Goal: Register for event/course

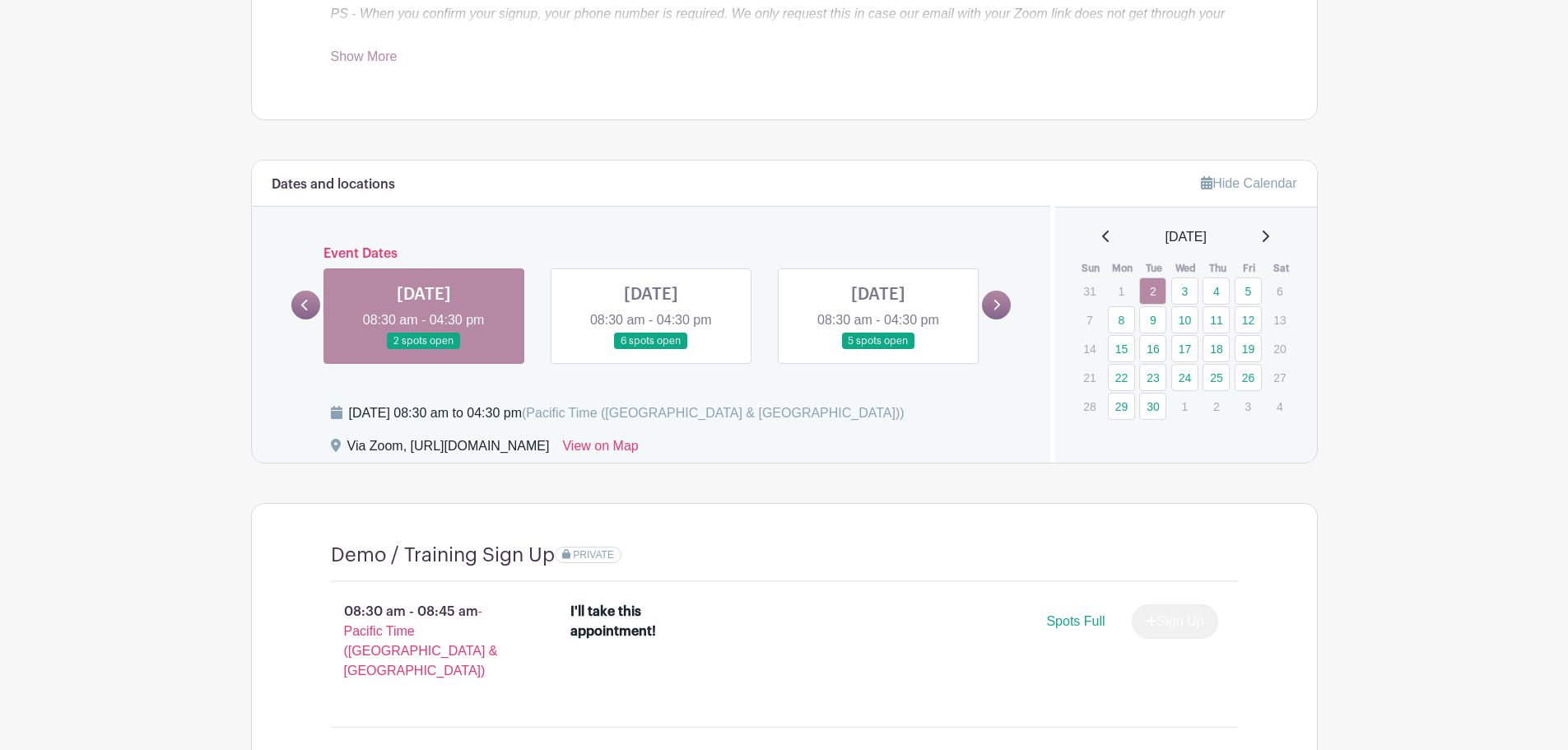
scroll to position [769, 0]
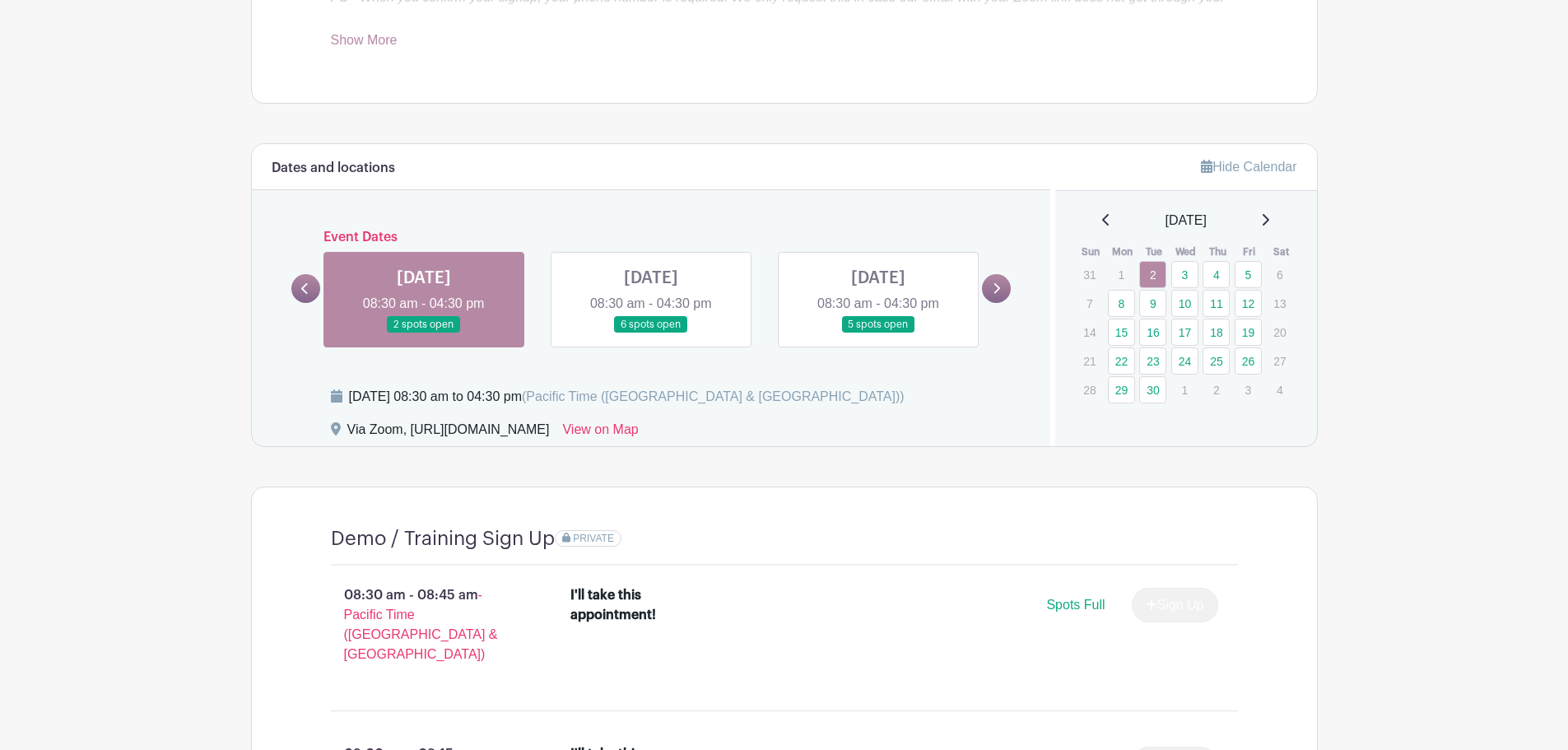
click at [651, 334] on link at bounding box center [651, 334] width 0 height 0
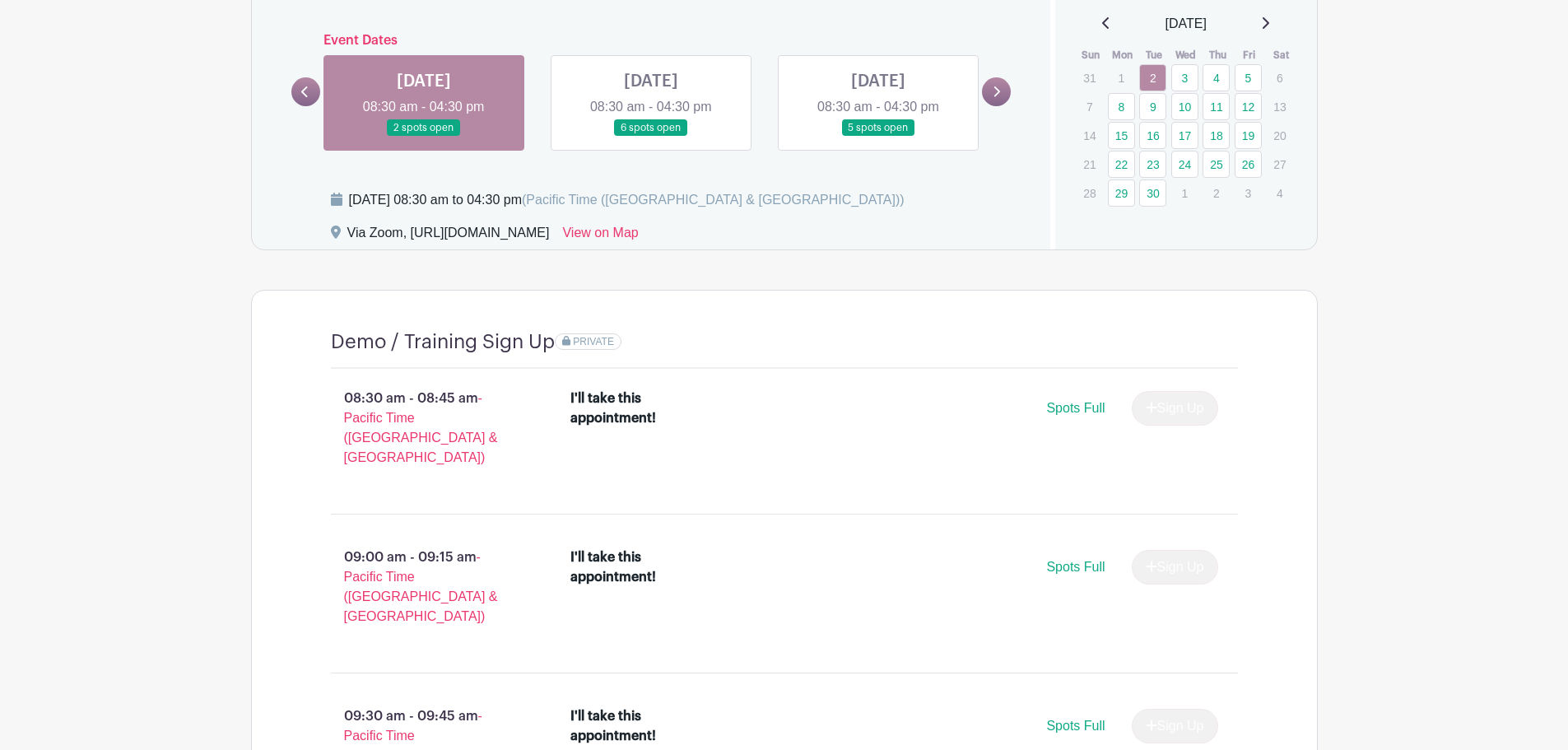
scroll to position [576, 0]
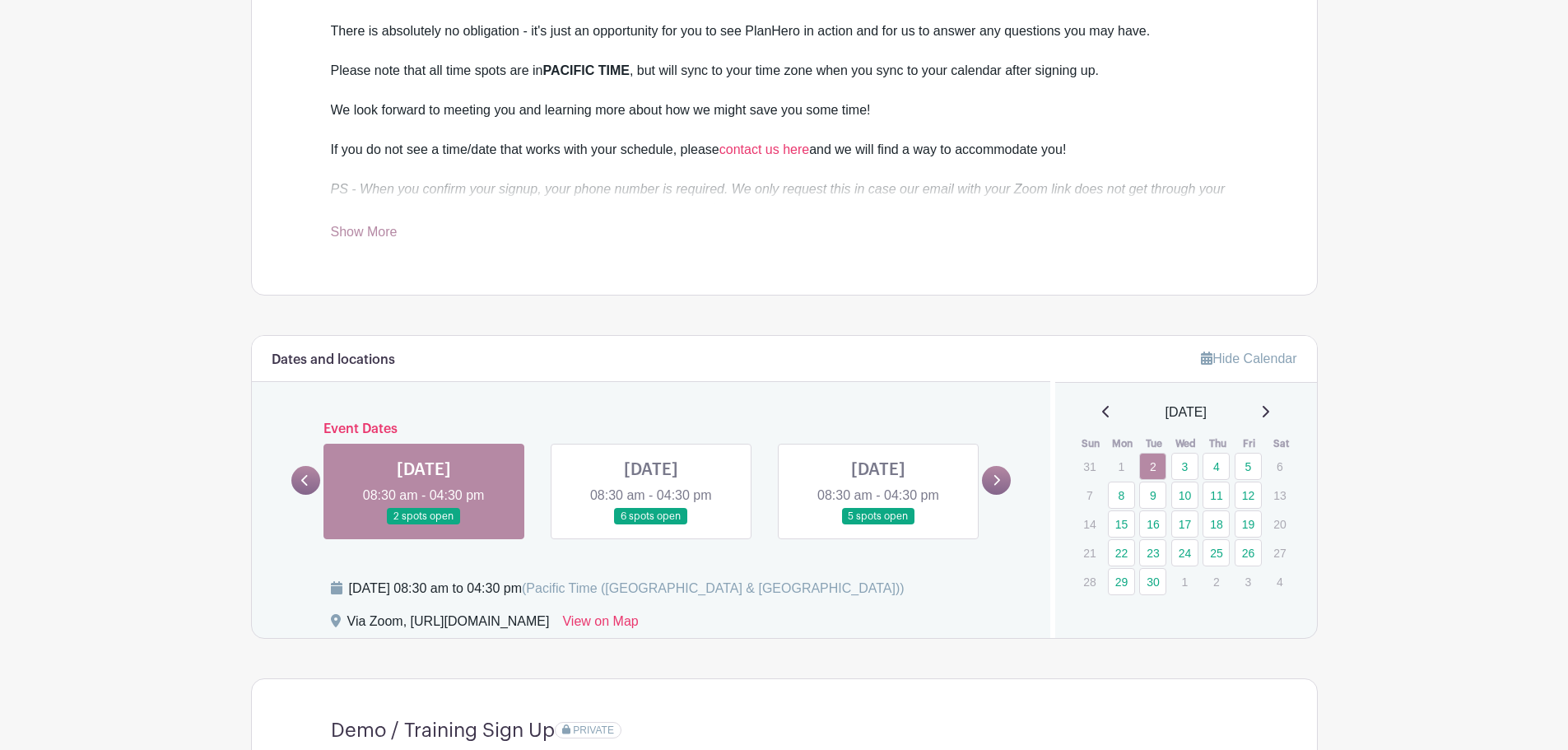
click at [651, 525] on link at bounding box center [651, 525] width 0 height 0
click at [1002, 479] on link at bounding box center [997, 480] width 29 height 29
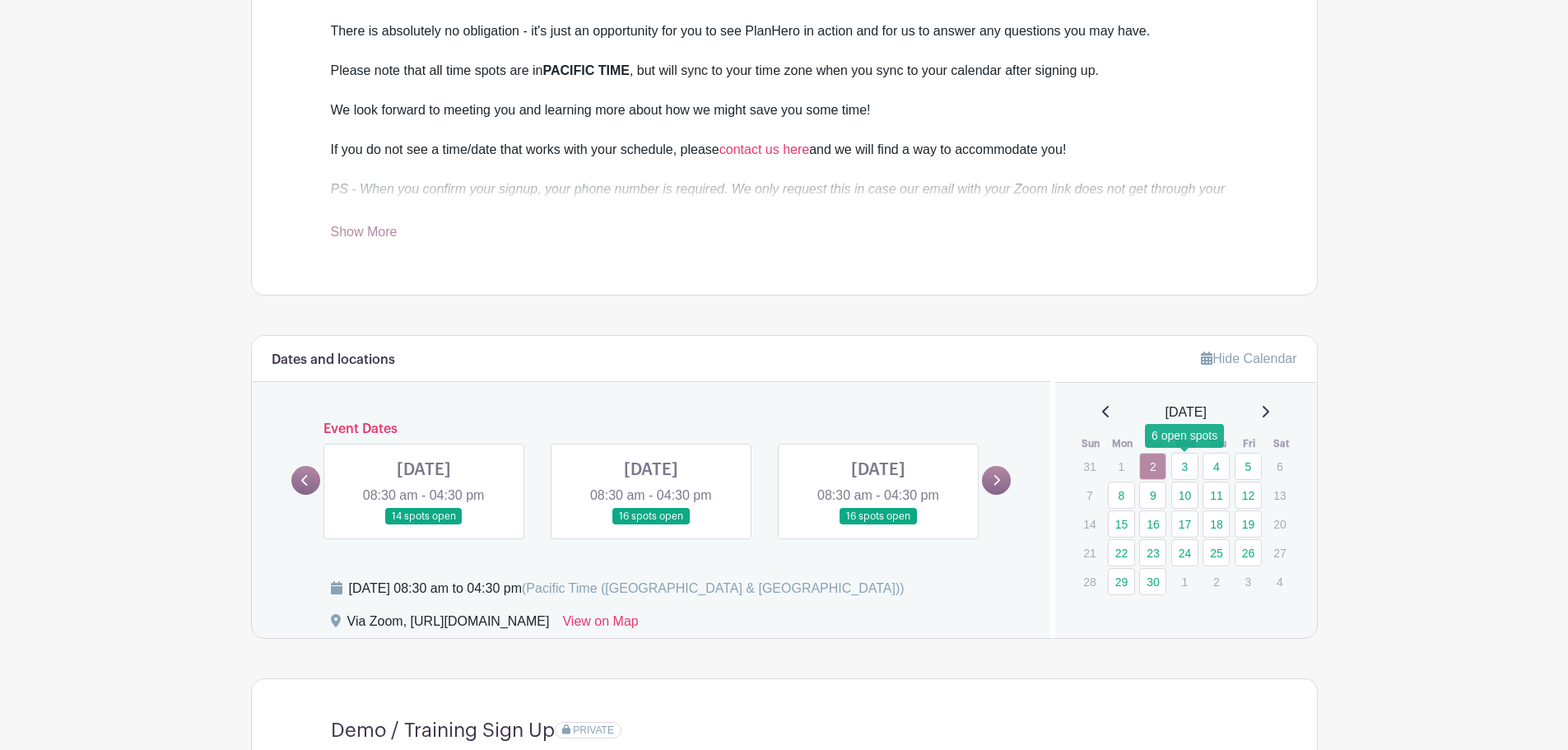
click at [1184, 469] on link "3" at bounding box center [1184, 466] width 27 height 27
click at [304, 483] on icon at bounding box center [304, 481] width 6 height 11
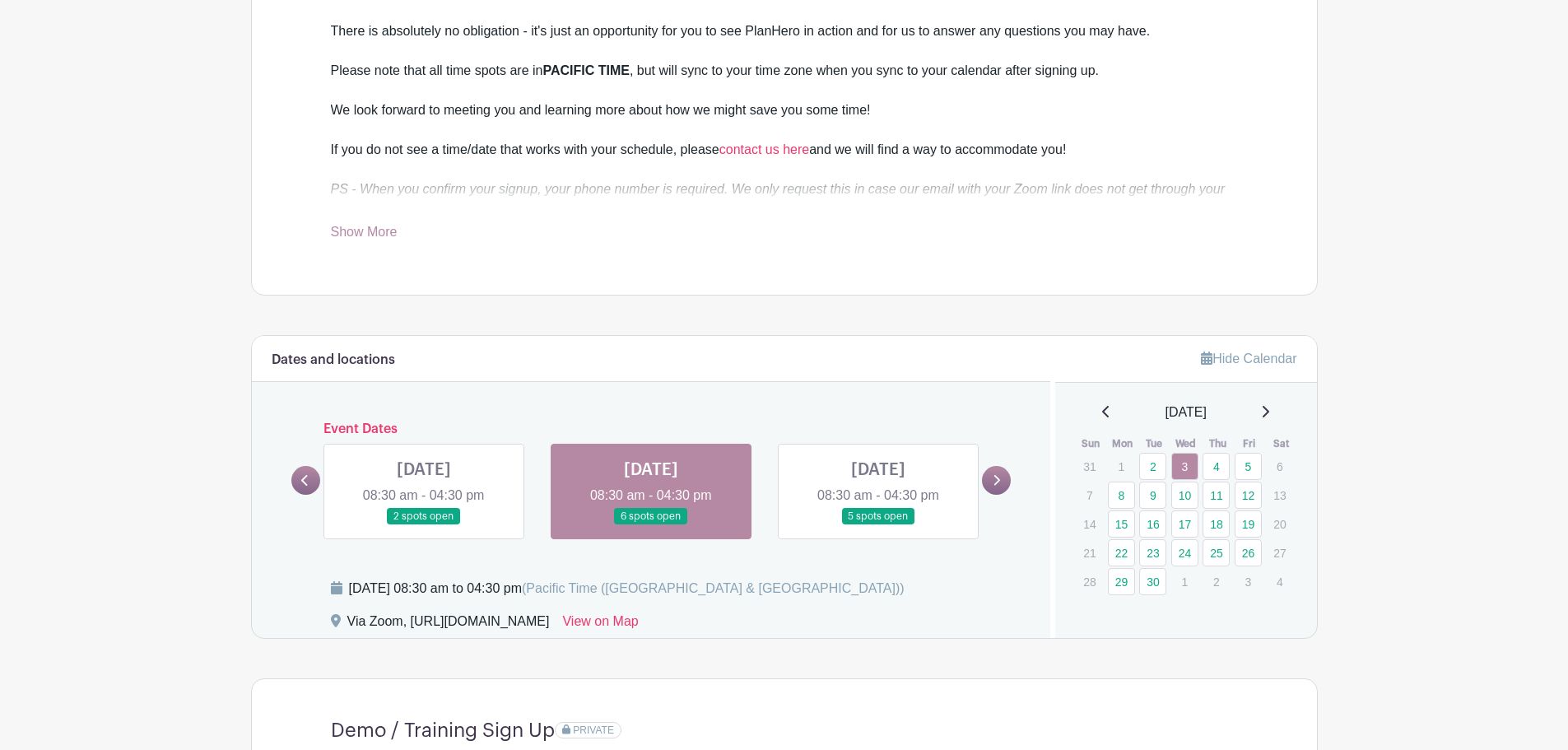
click at [651, 525] on link at bounding box center [651, 525] width 0 height 0
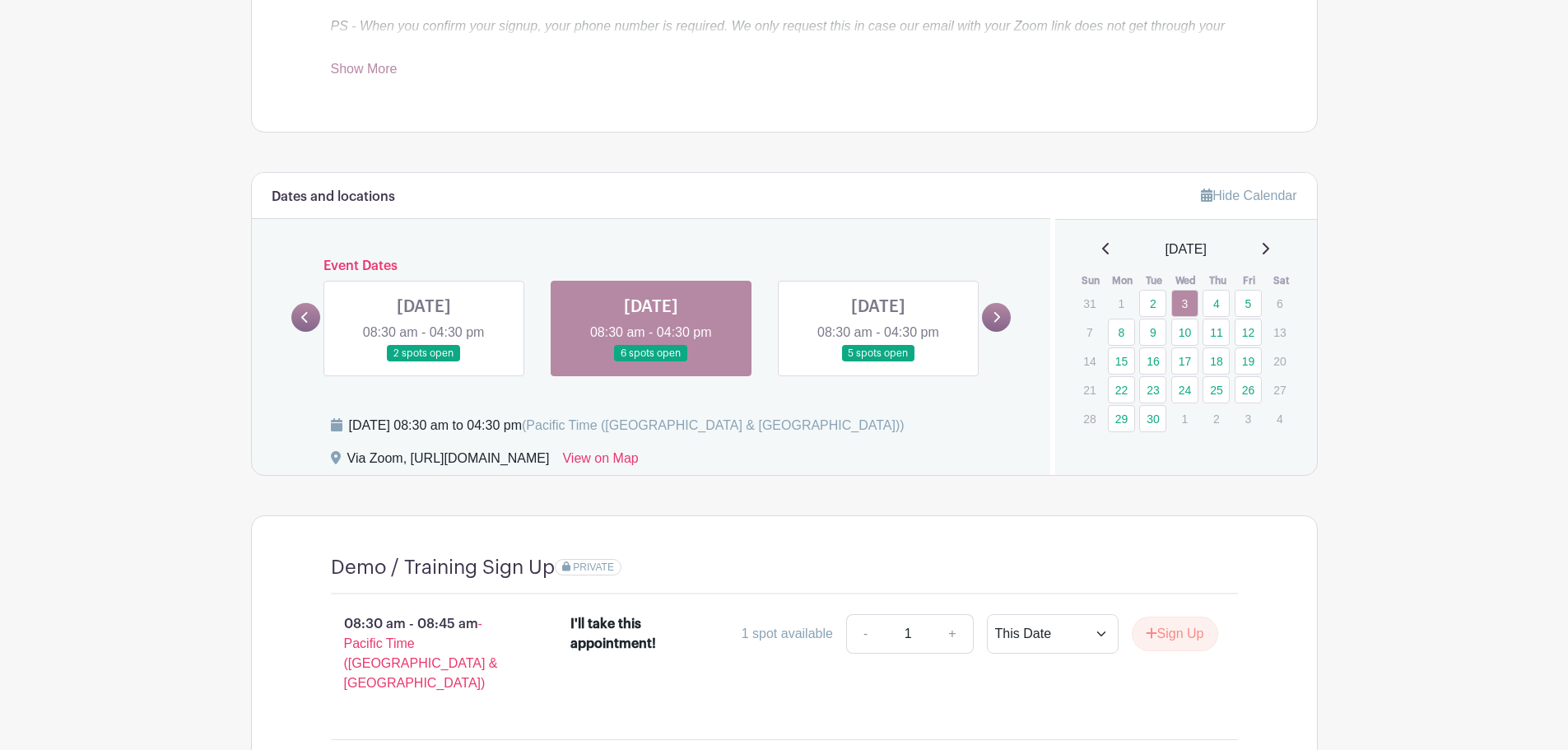
scroll to position [769, 0]
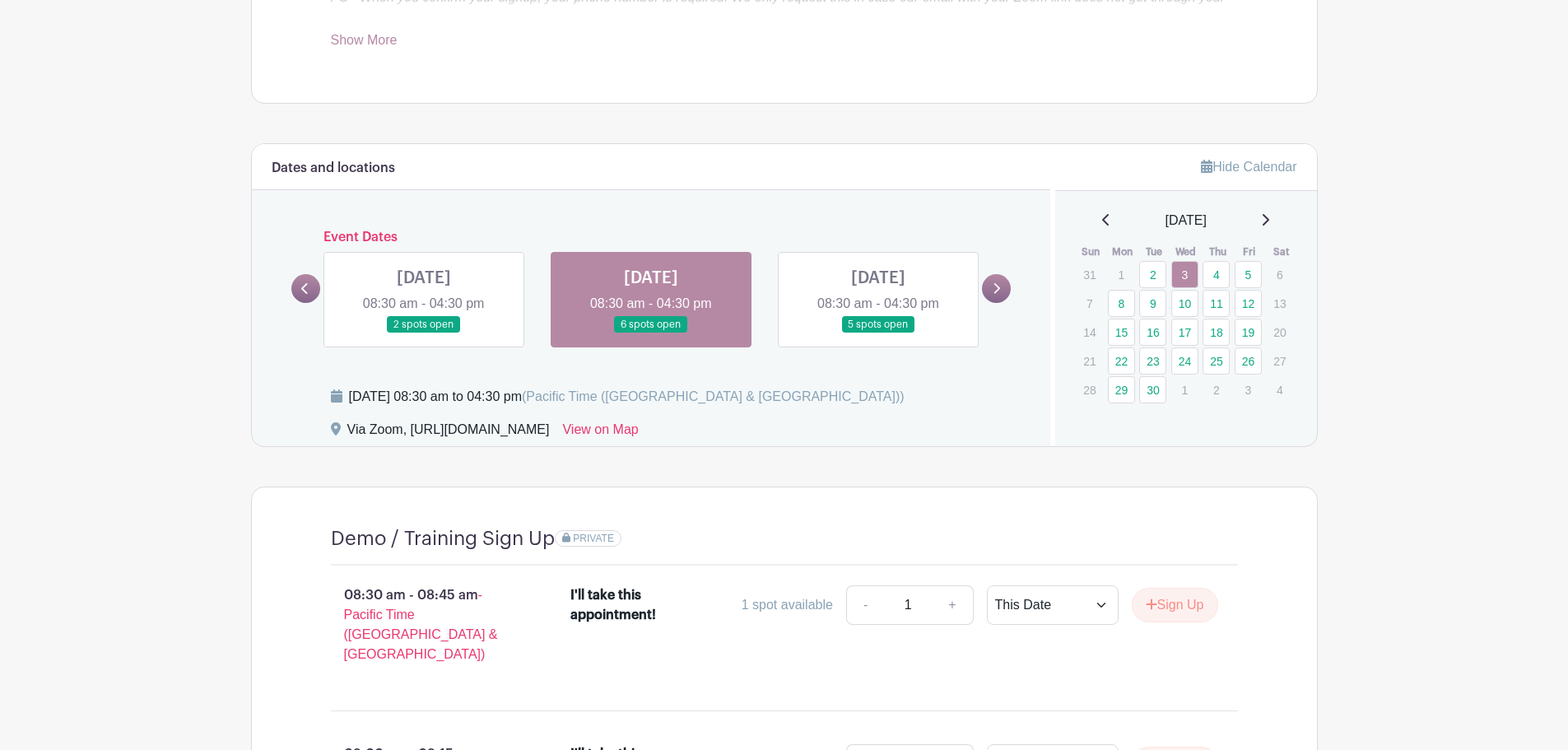
click at [651, 334] on link at bounding box center [651, 334] width 0 height 0
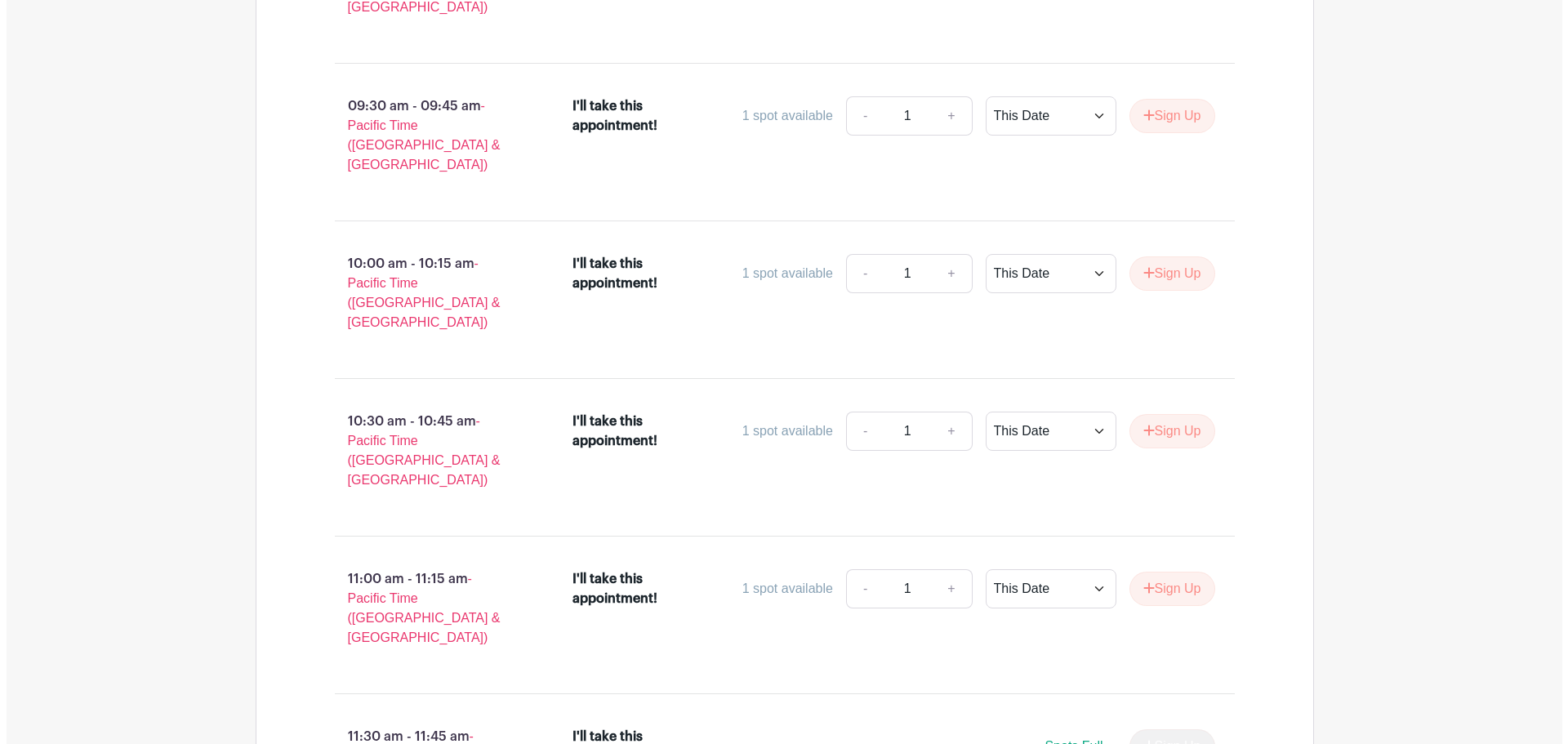
scroll to position [1526, 0]
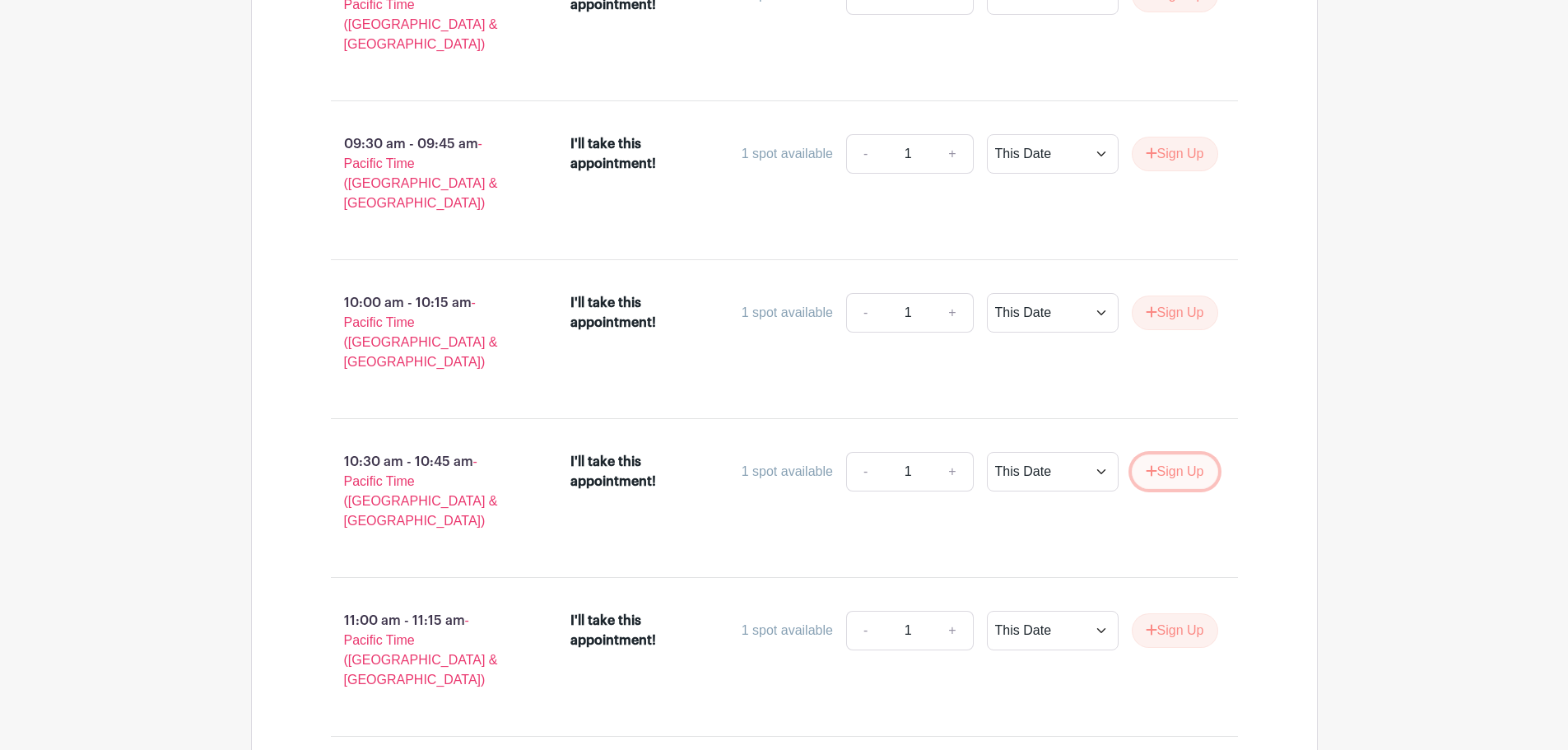
click at [1158, 454] on button "Sign Up" at bounding box center [1175, 471] width 86 height 34
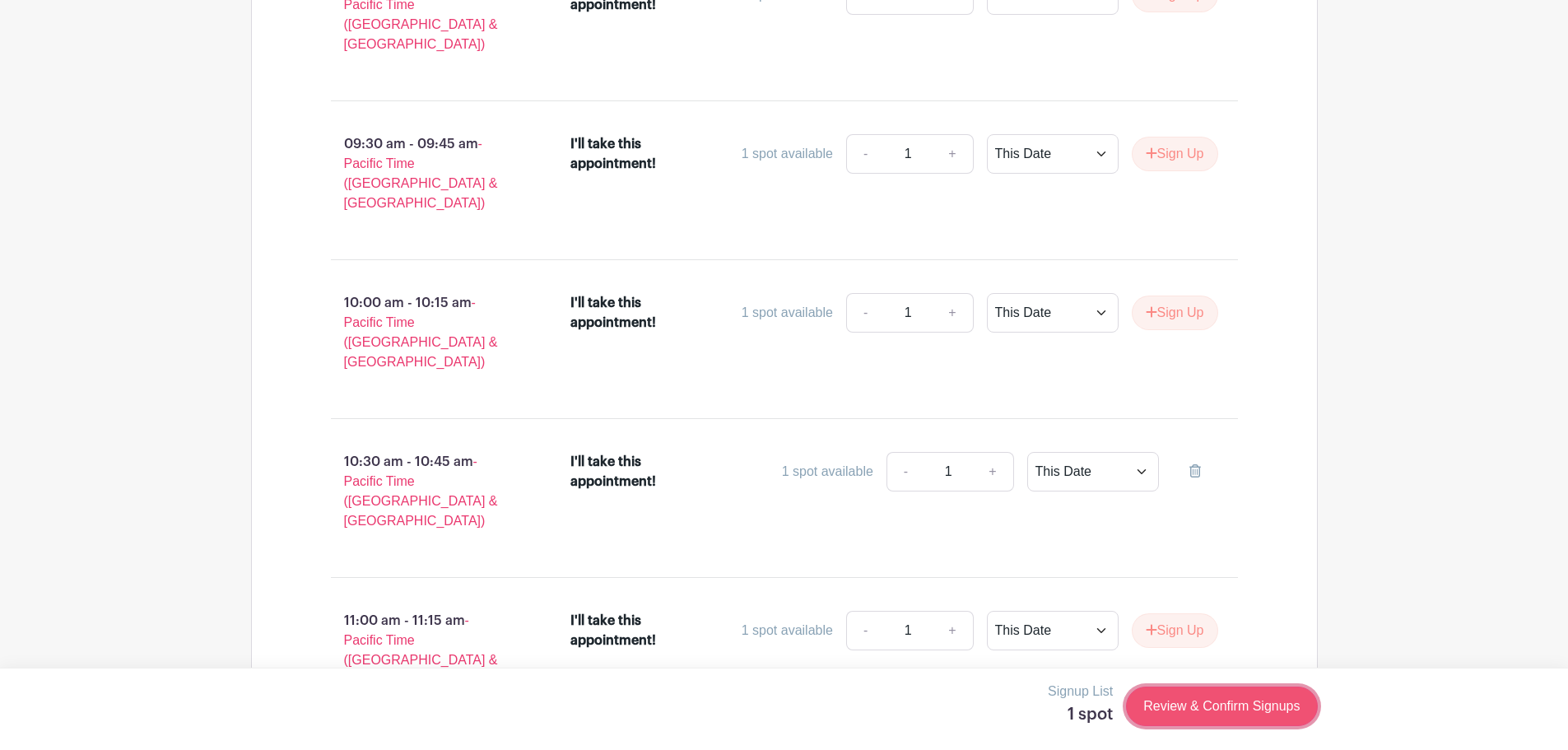
click at [1207, 709] on link "Review & Confirm Signups" at bounding box center [1221, 706] width 191 height 40
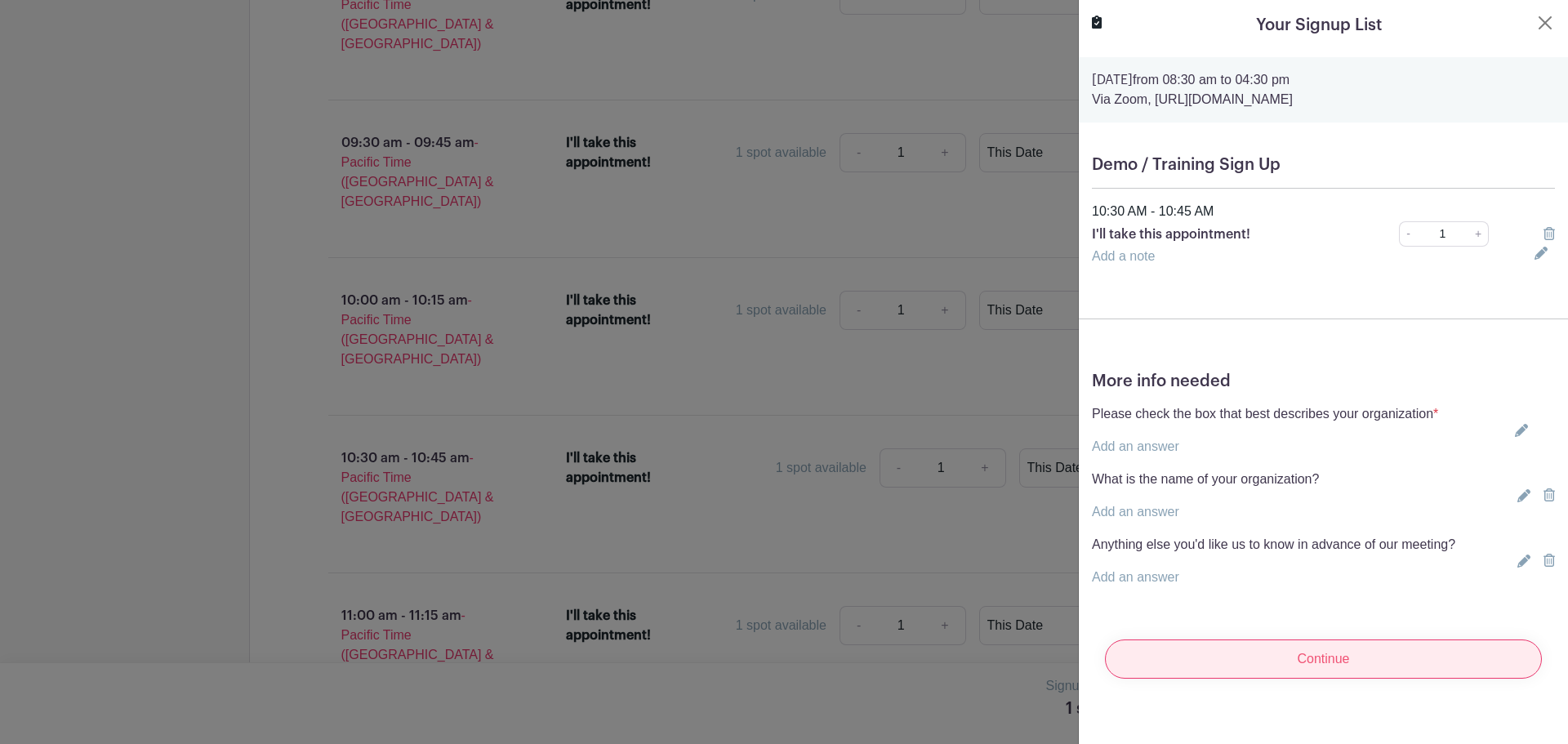
click at [1292, 658] on input "Continue" at bounding box center [1323, 659] width 437 height 39
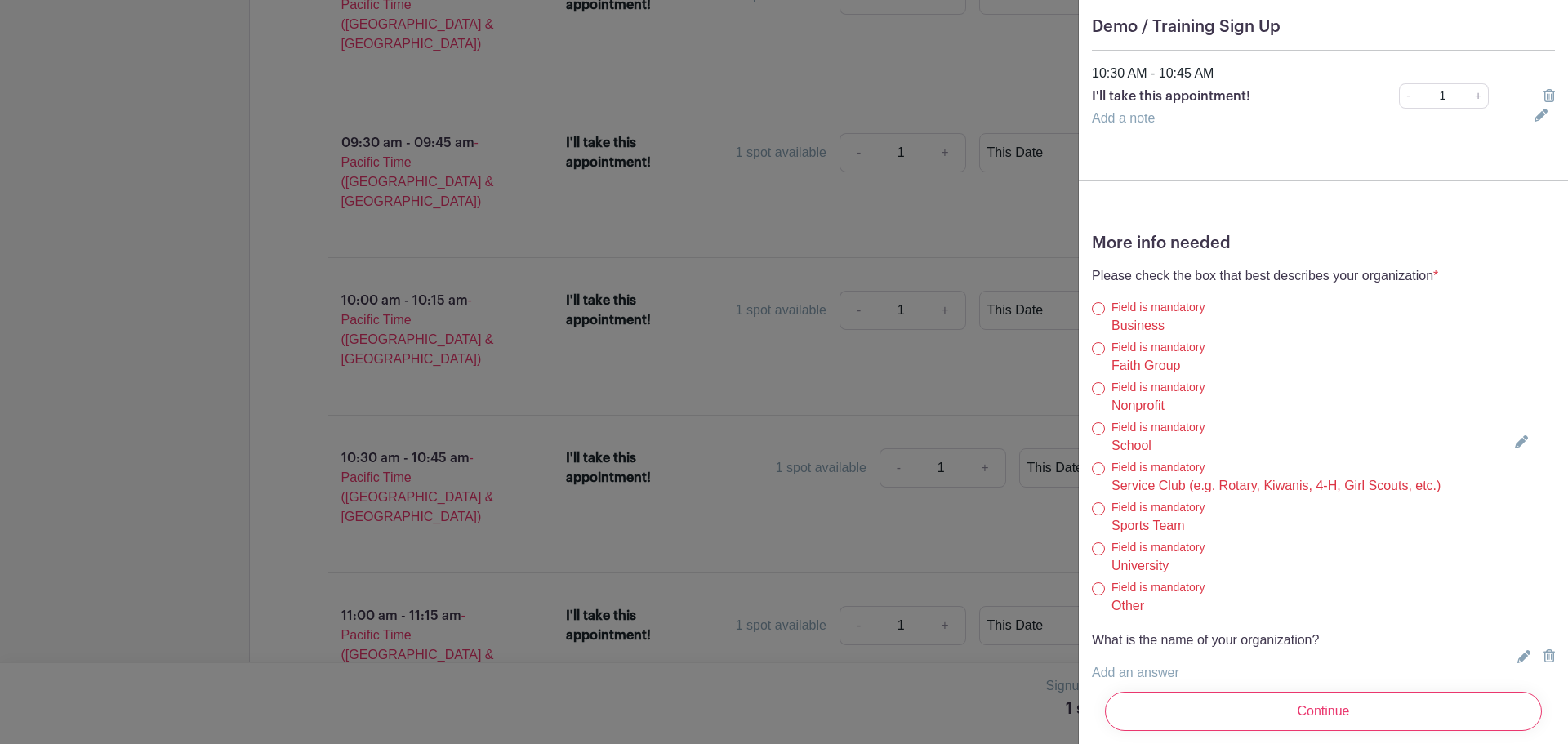
scroll to position [325, 0]
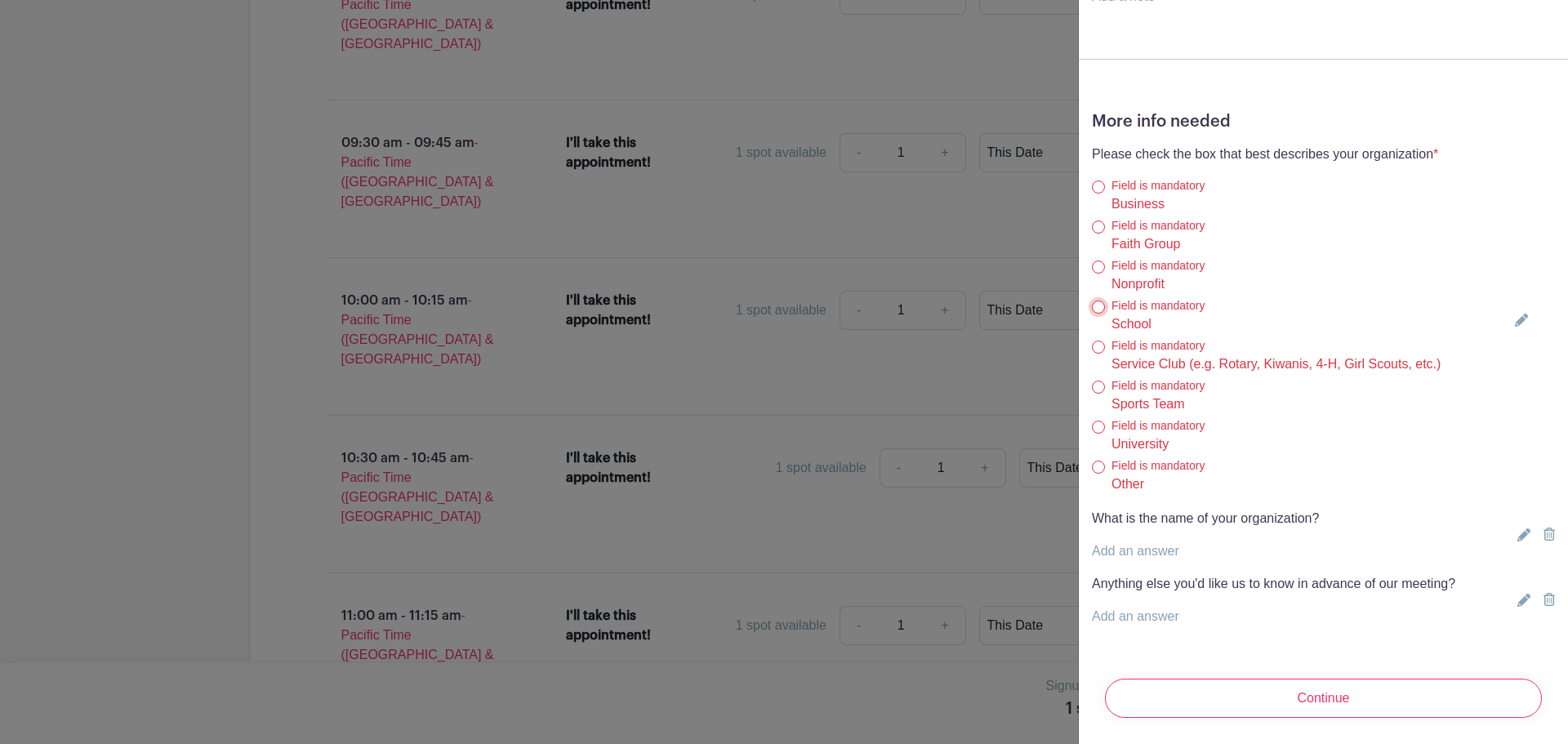
click at [1100, 300] on input "School" at bounding box center [1098, 306] width 13 height 13
radio input "true"
click at [1158, 544] on link "Add an answer" at bounding box center [1136, 551] width 88 height 14
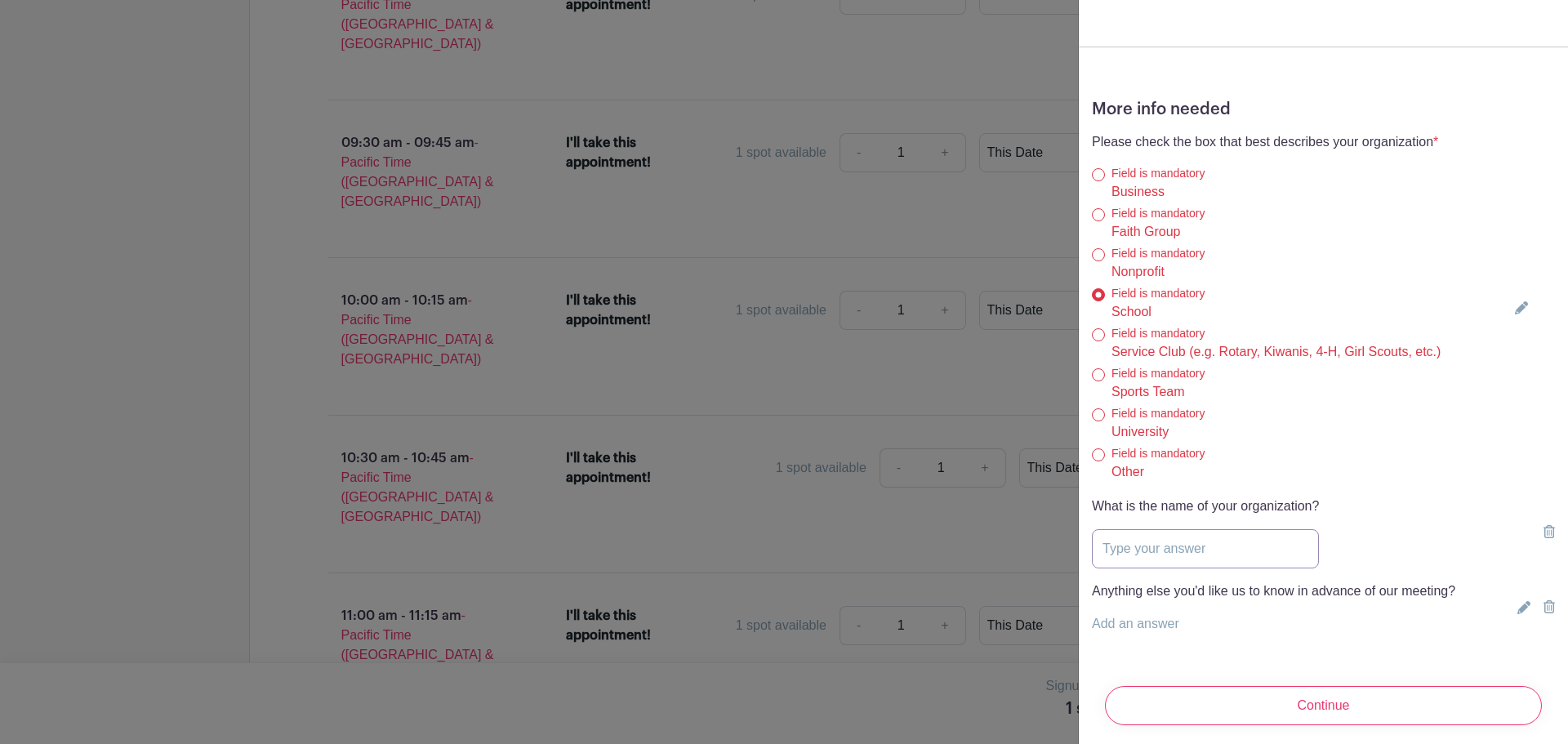
click at [1157, 543] on input "text" at bounding box center [1205, 549] width 227 height 39
type input "[US_STATE] Home Learning Academy"
click at [1144, 623] on link "Add an answer" at bounding box center [1136, 624] width 88 height 14
click at [1146, 630] on input "text" at bounding box center [1273, 634] width 363 height 39
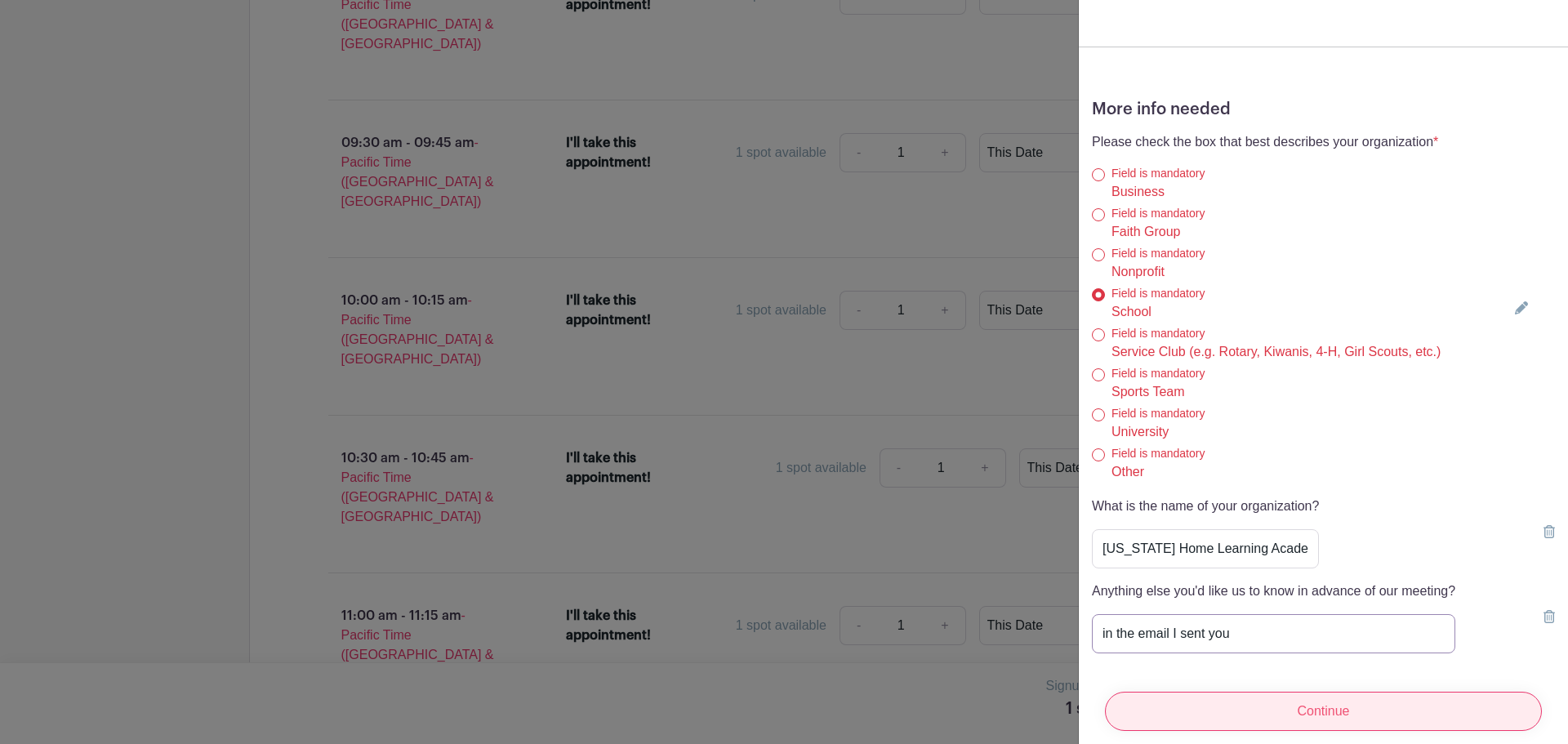
type input "in the email I sent you"
click at [1206, 697] on input "Continue" at bounding box center [1323, 712] width 437 height 39
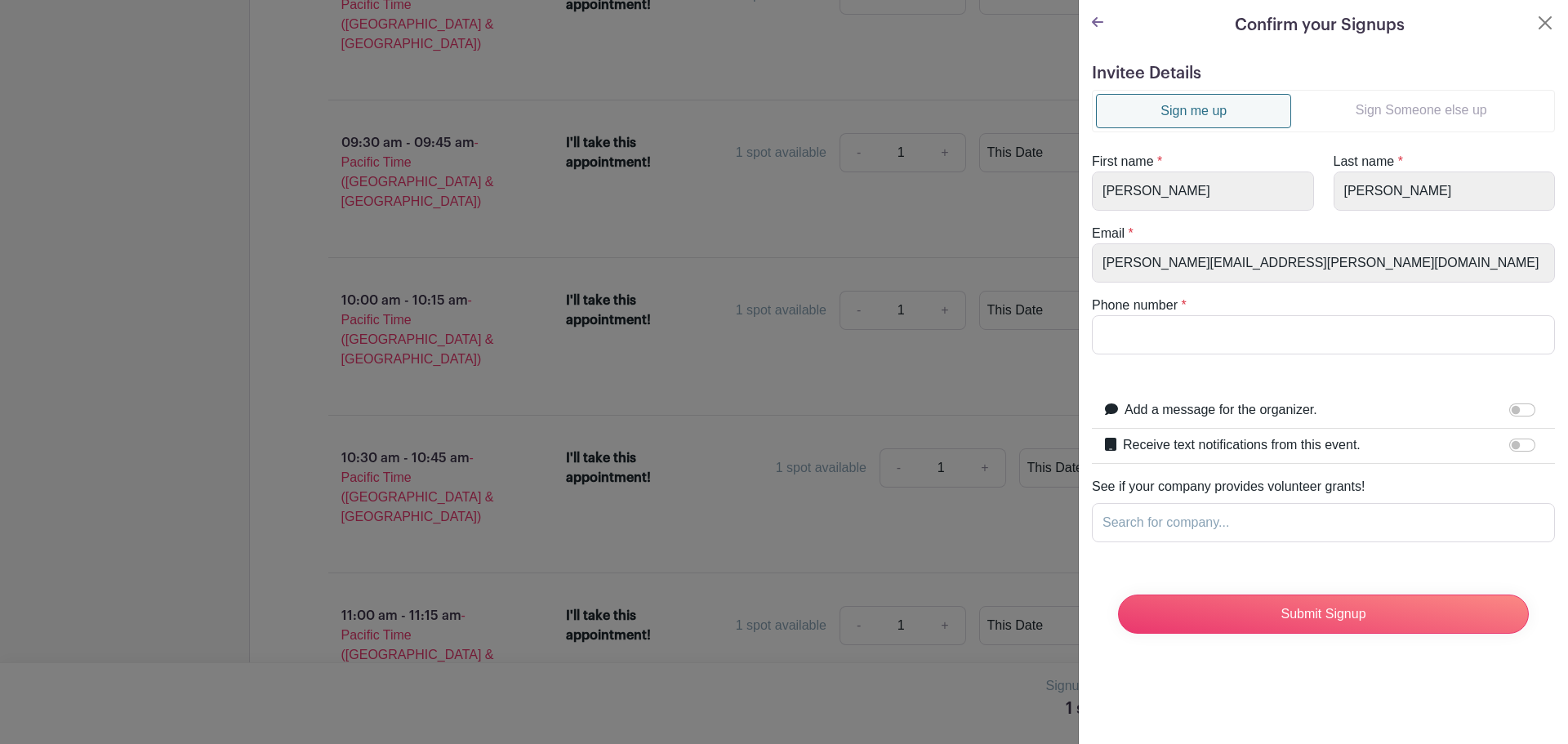
scroll to position [0, 0]
click at [1225, 327] on input "Phone number" at bounding box center [1323, 334] width 463 height 39
type input "[PHONE_NUMBER]"
click at [1371, 108] on link "Sign Someone else up" at bounding box center [1421, 109] width 260 height 32
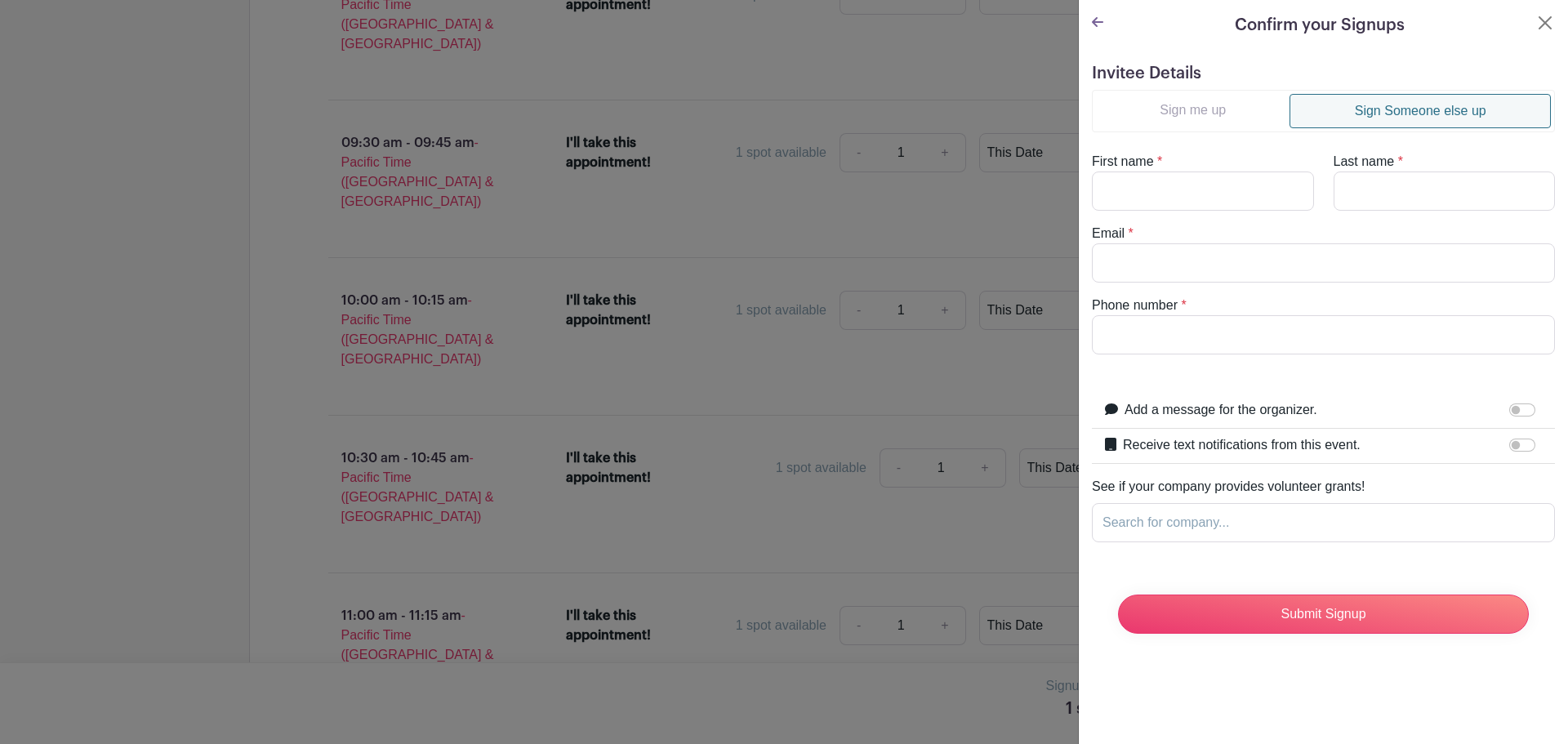
click at [1208, 104] on link "Sign me up" at bounding box center [1193, 109] width 193 height 32
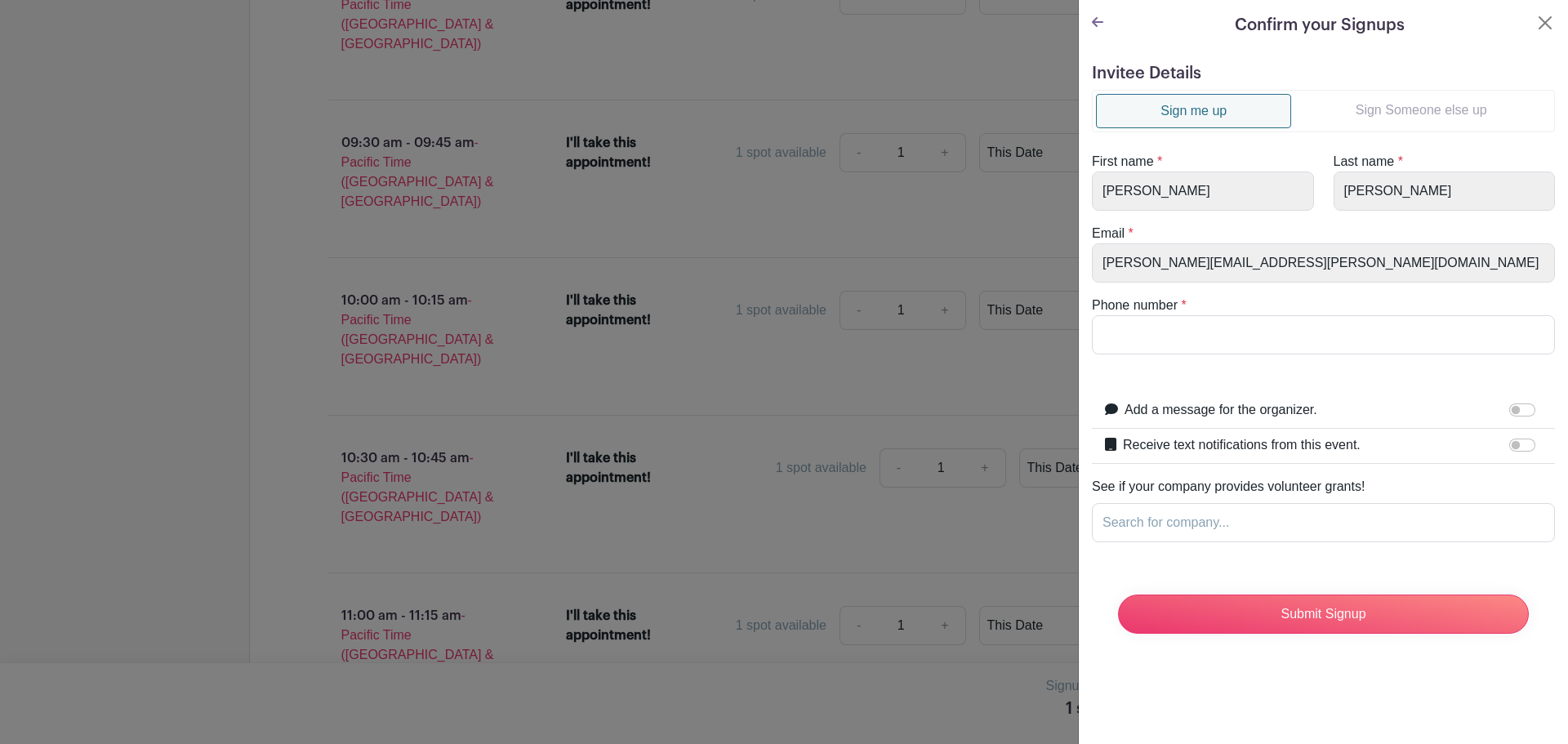
click at [1361, 107] on link "Sign Someone else up" at bounding box center [1421, 109] width 260 height 32
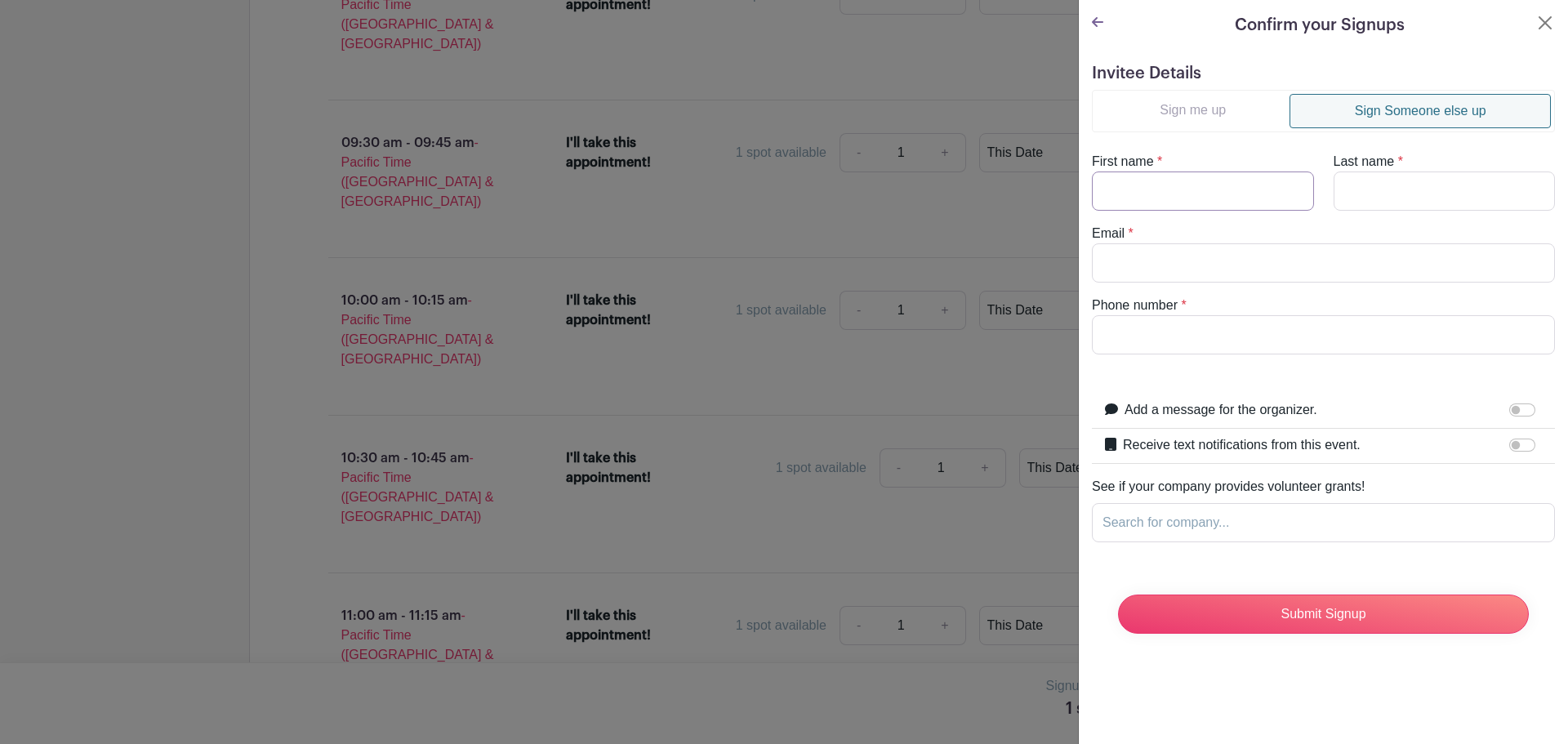
click at [1208, 193] on input "First name" at bounding box center [1203, 191] width 222 height 39
type input "Bree"
type input "[PERSON_NAME]"
type input "[EMAIL_ADDRESS][PERSON_NAME][DOMAIN_NAME]"
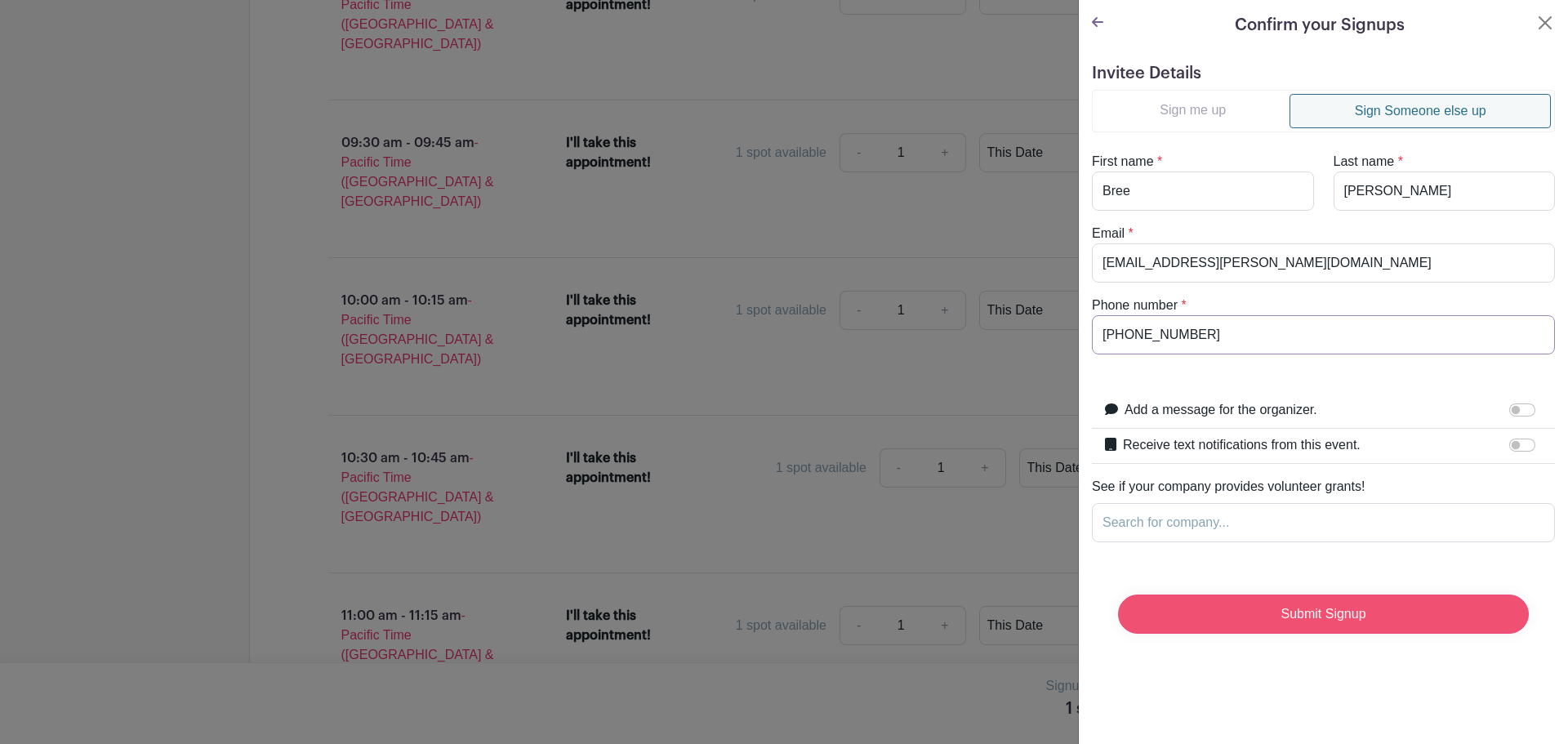
type input "[PHONE_NUMBER]"
click at [1264, 610] on input "Submit Signup" at bounding box center [1323, 614] width 410 height 39
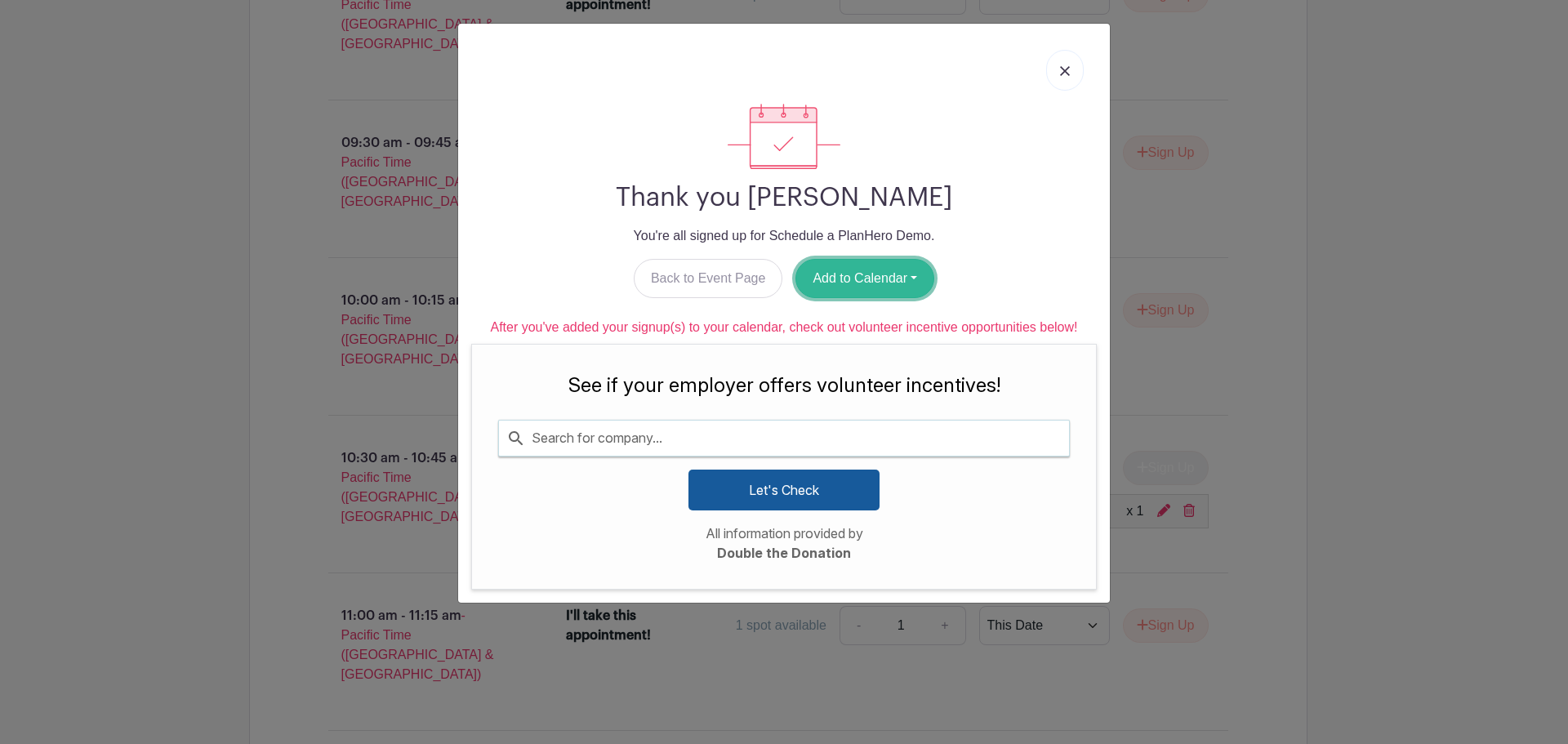
click at [882, 283] on button "Add to Calendar" at bounding box center [864, 278] width 139 height 39
click at [884, 318] on link "Google Calendar" at bounding box center [860, 320] width 129 height 26
